Goal: Find specific page/section: Find specific page/section

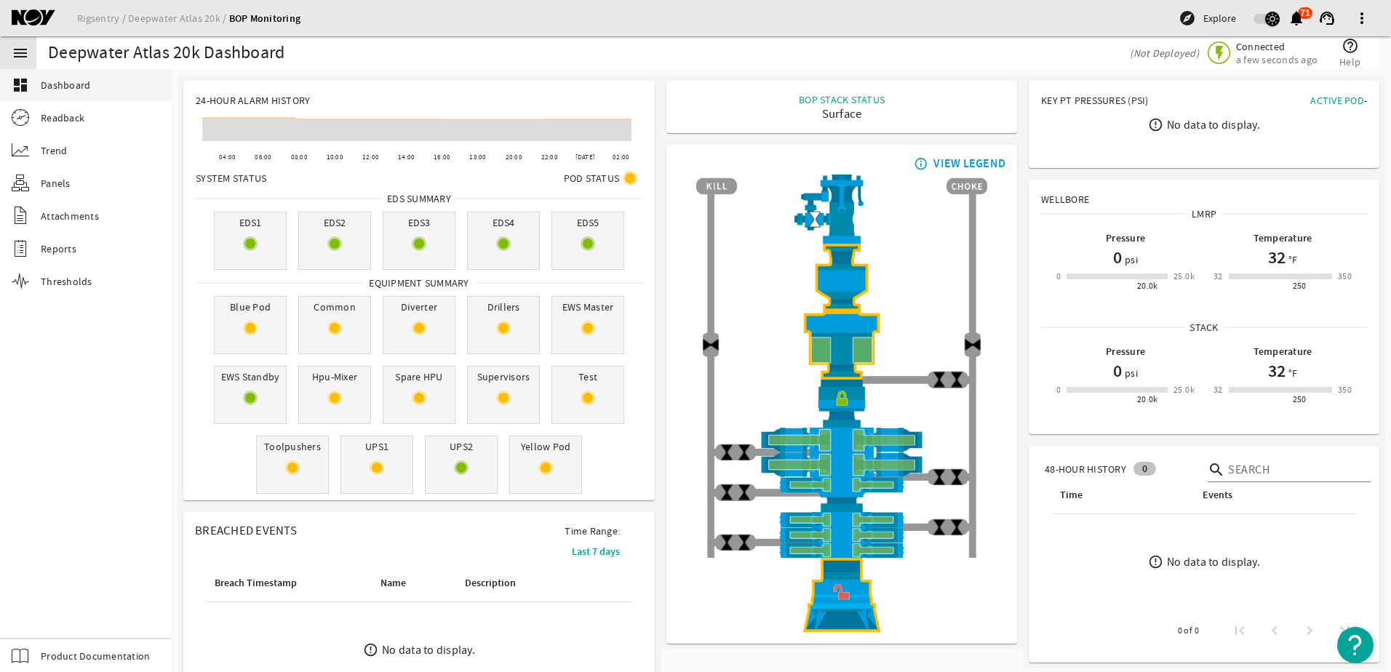
click at [25, 52] on mat-icon "menu" at bounding box center [20, 52] width 17 height 17
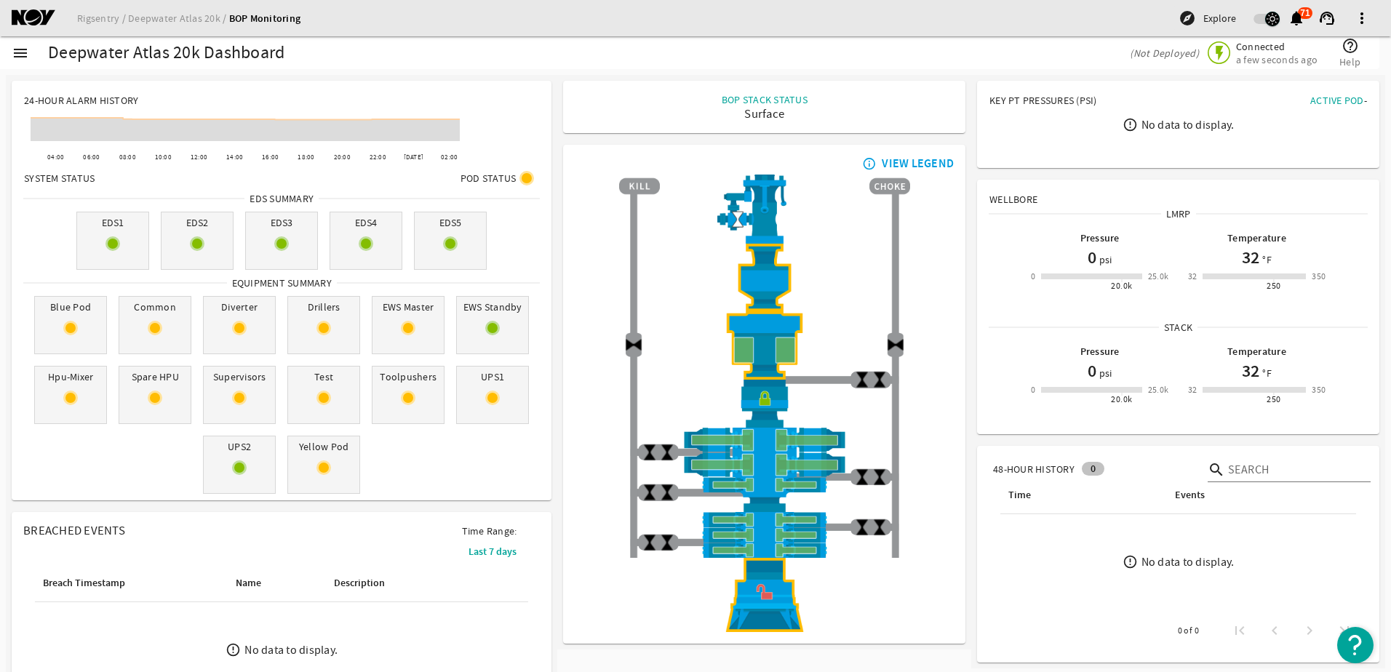
click at [19, 57] on mat-icon "menu" at bounding box center [20, 52] width 17 height 17
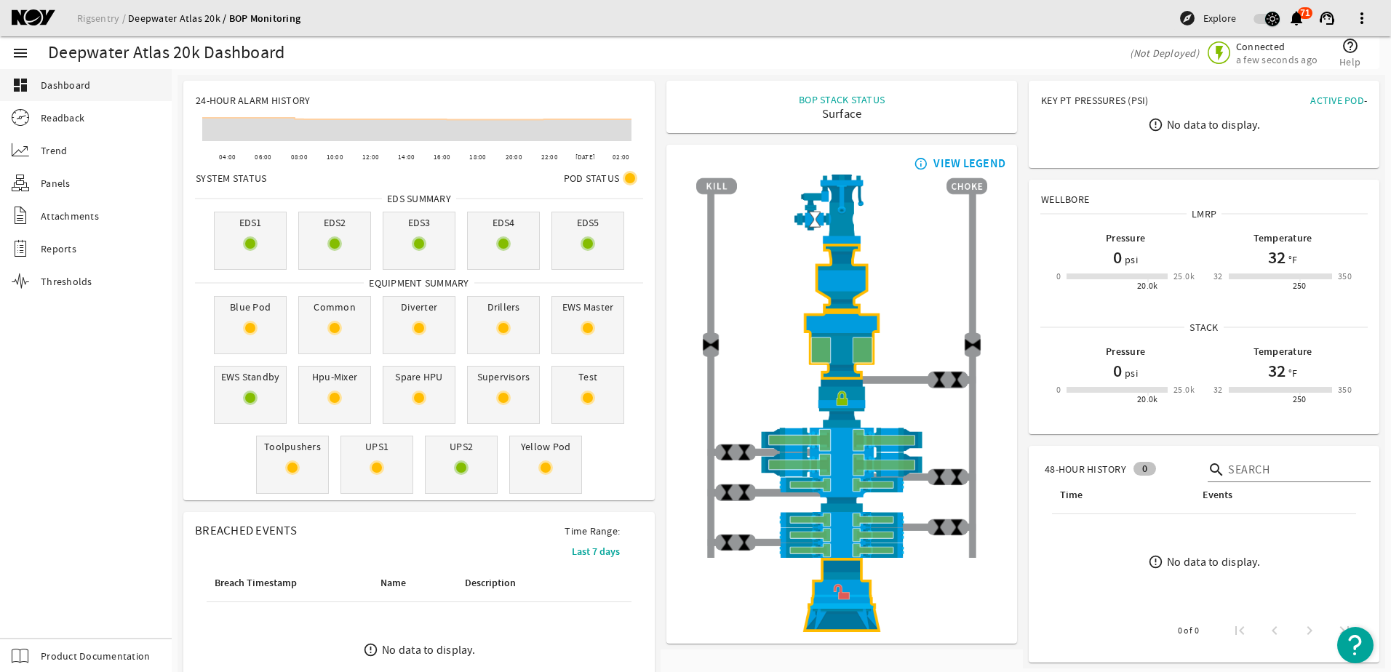
click at [174, 19] on link "Deepwater Atlas 20k" at bounding box center [178, 18] width 101 height 13
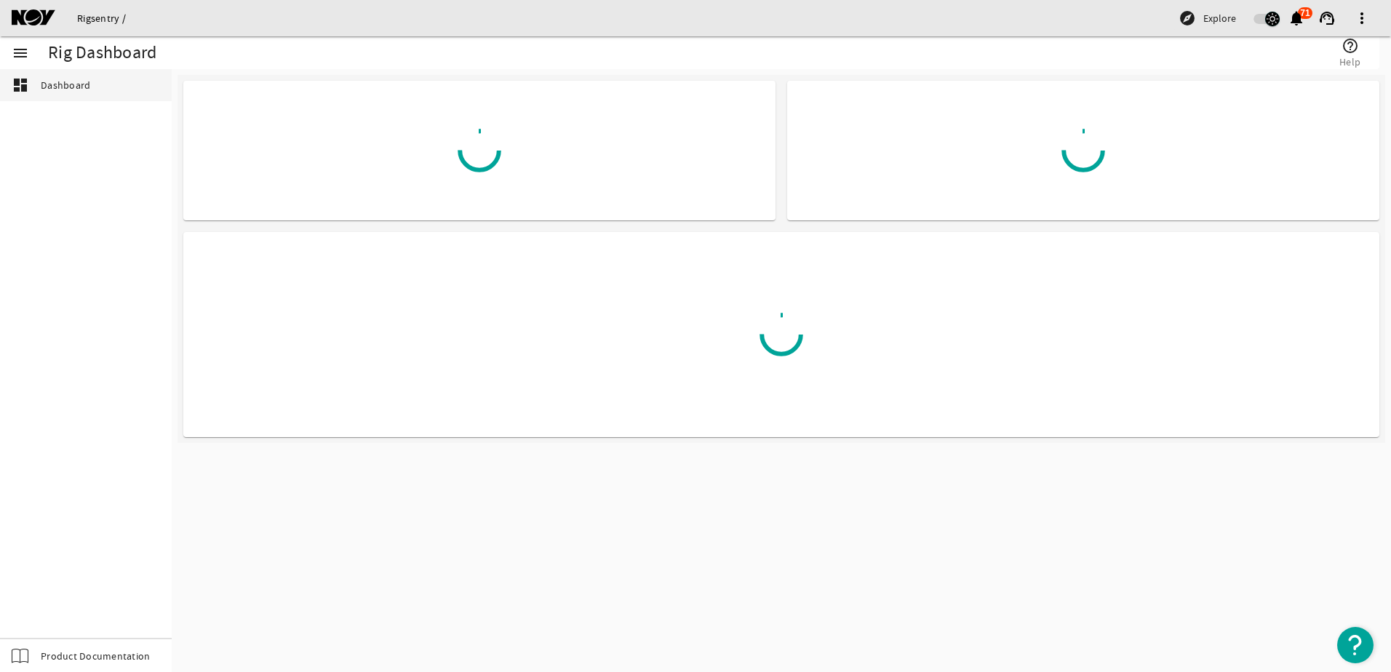
click at [112, 22] on link "Rigsentry" at bounding box center [101, 18] width 49 height 13
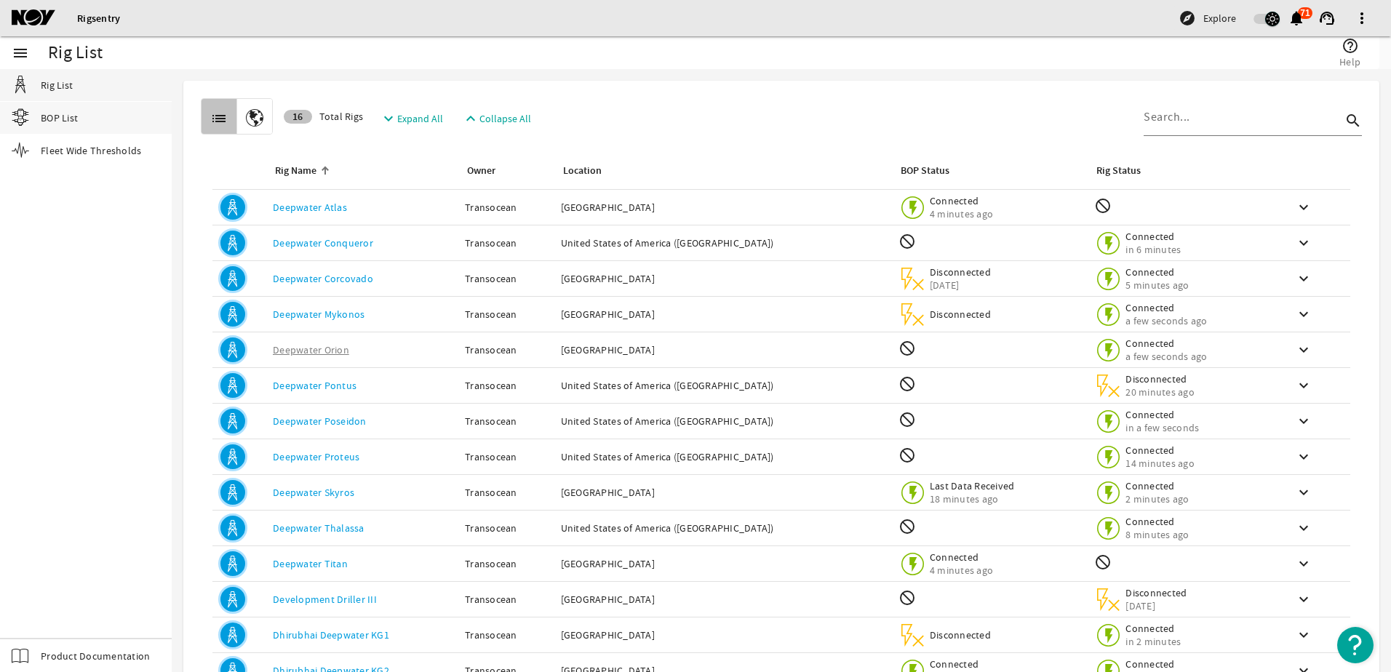
click at [59, 119] on span "BOP List" at bounding box center [59, 118] width 37 height 15
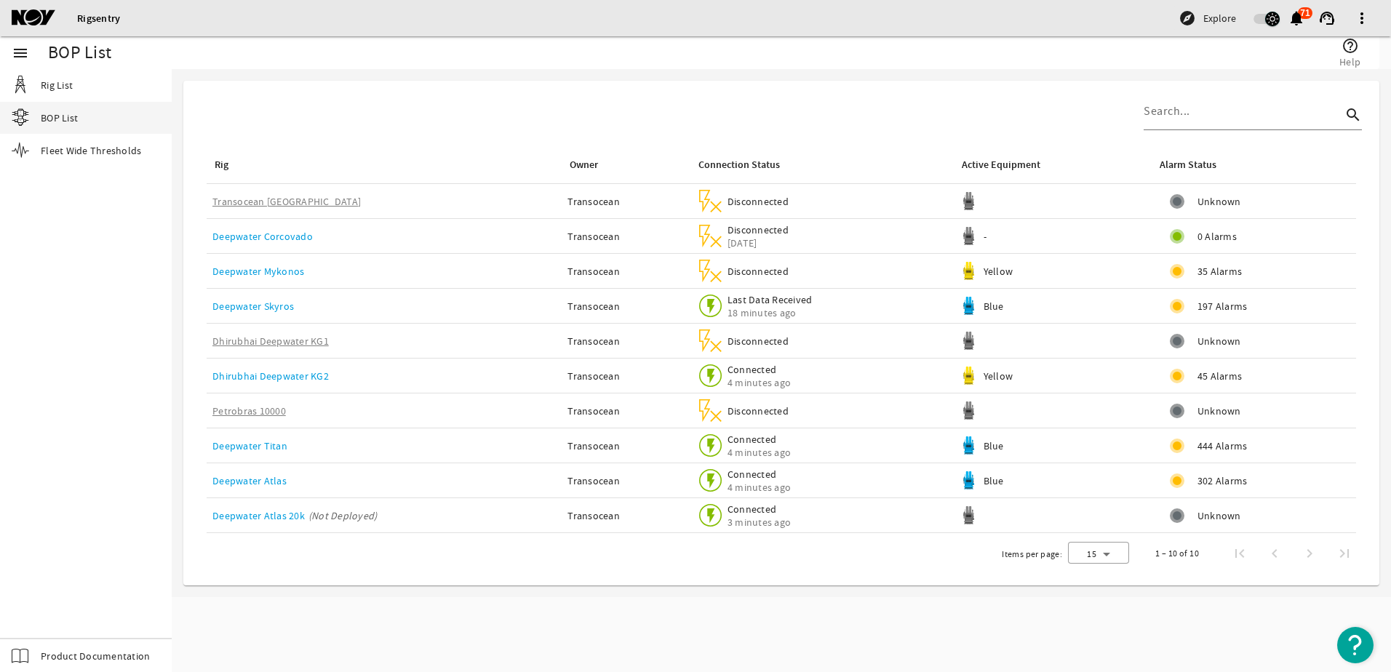
click at [249, 485] on link "Deepwater Atlas" at bounding box center [249, 480] width 74 height 13
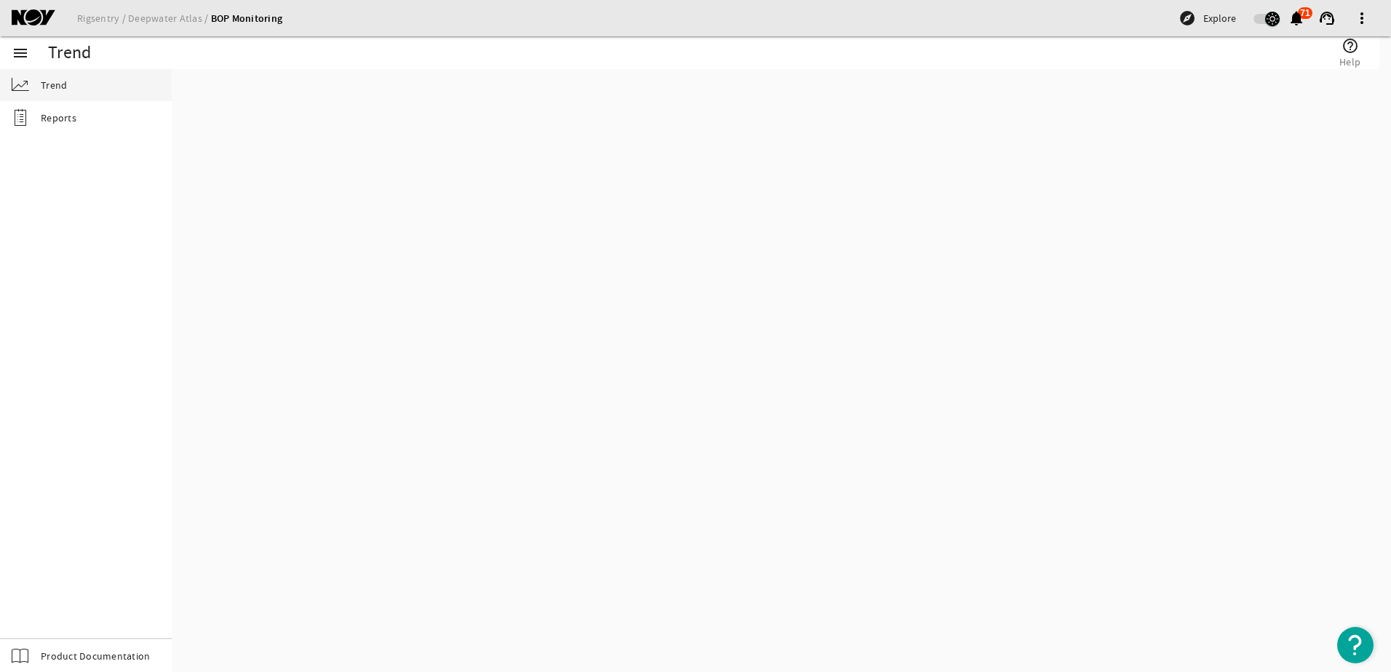
click at [273, 480] on mat-sidenav-content "Trend help_outline Help" at bounding box center [781, 370] width 1219 height 603
